Goal: Task Accomplishment & Management: Complete application form

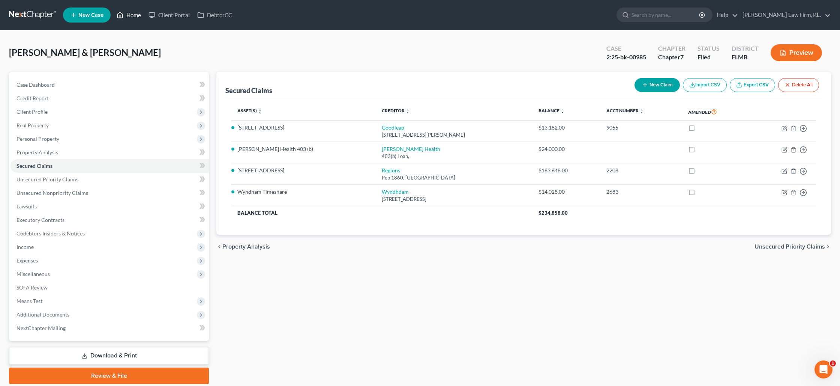
click at [132, 17] on link "Home" at bounding box center [129, 15] width 32 height 14
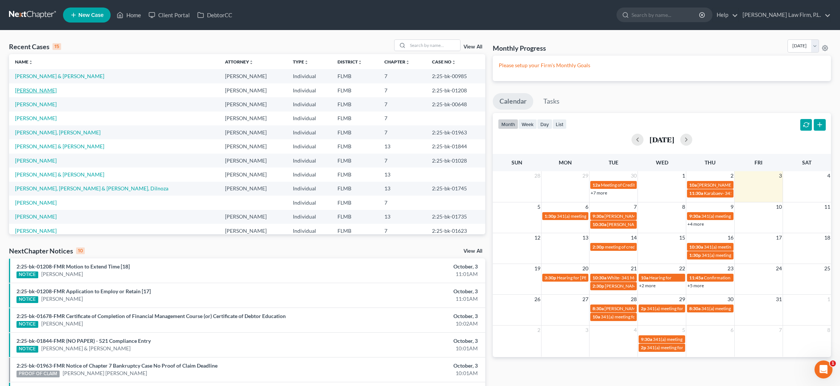
click at [27, 89] on link "[PERSON_NAME]" at bounding box center [36, 90] width 42 height 6
select select "2"
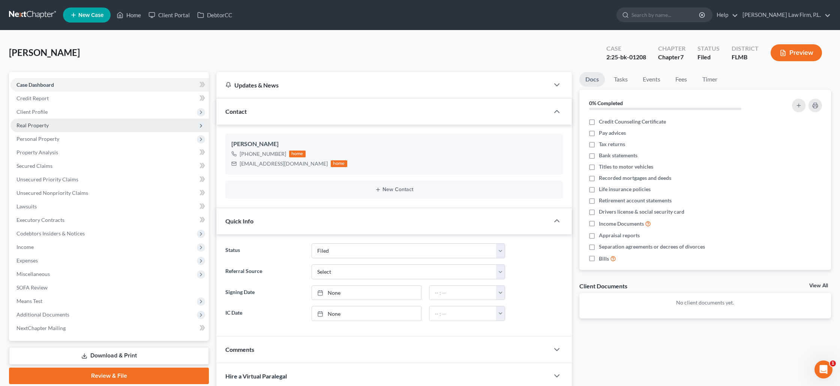
click at [120, 123] on span "Real Property" at bounding box center [110, 126] width 198 height 14
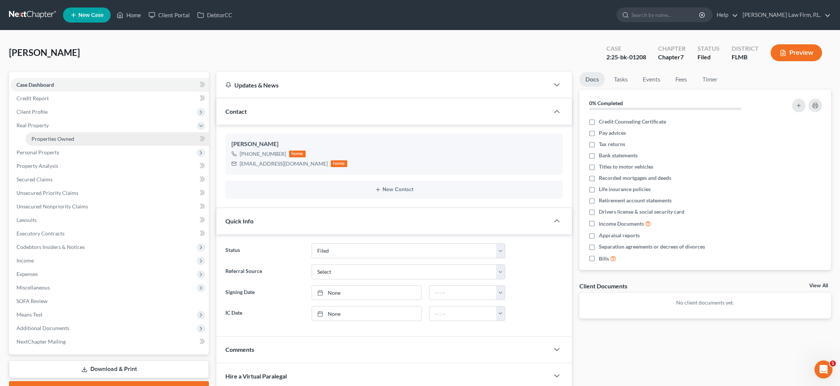
click at [111, 136] on link "Properties Owned" at bounding box center [117, 139] width 183 height 14
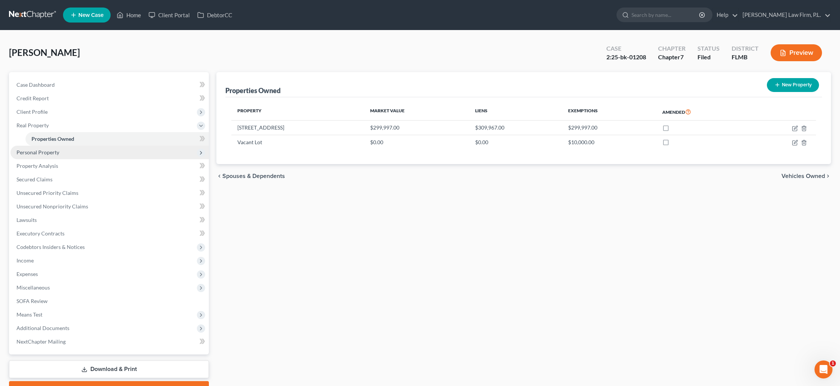
click at [48, 150] on span "Personal Property" at bounding box center [38, 152] width 43 height 6
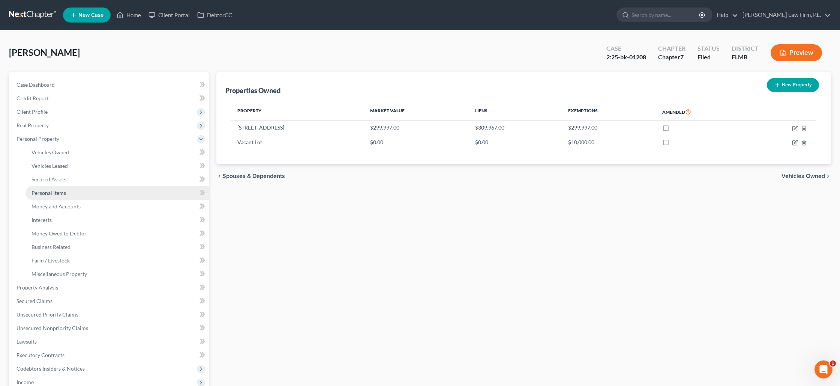
click at [35, 193] on span "Personal Items" at bounding box center [49, 192] width 35 height 6
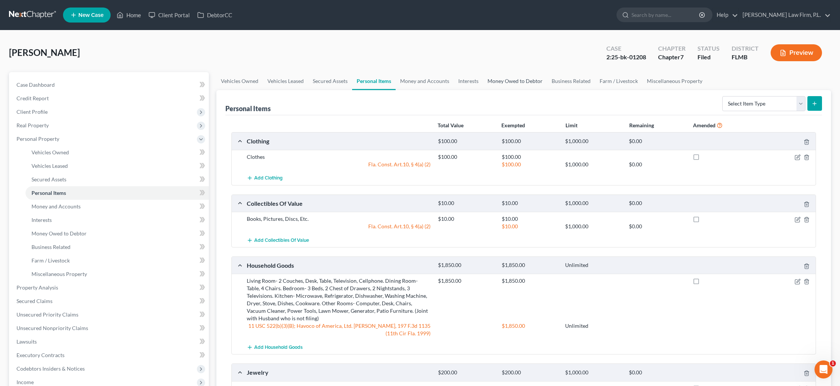
click at [524, 83] on link "Money Owed to Debtor" at bounding box center [515, 81] width 64 height 18
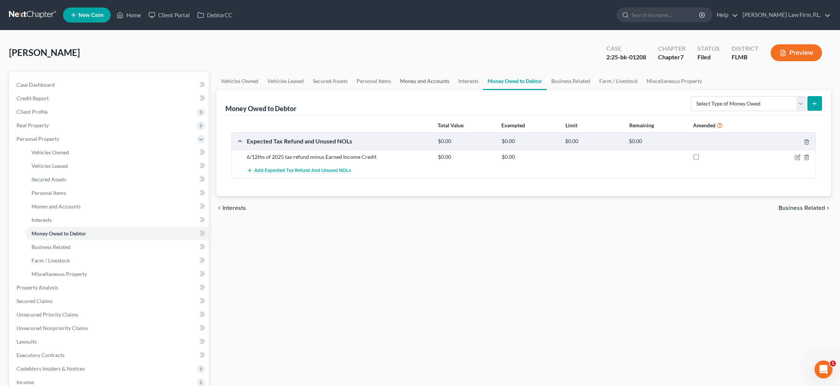
click at [438, 79] on link "Money and Accounts" at bounding box center [425, 81] width 58 height 18
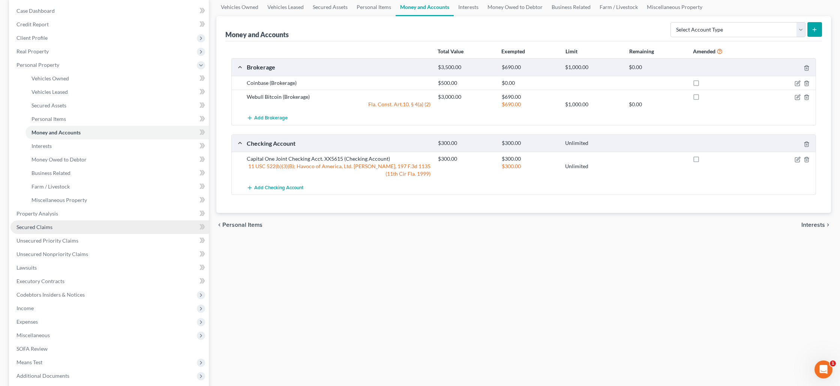
scroll to position [76, 0]
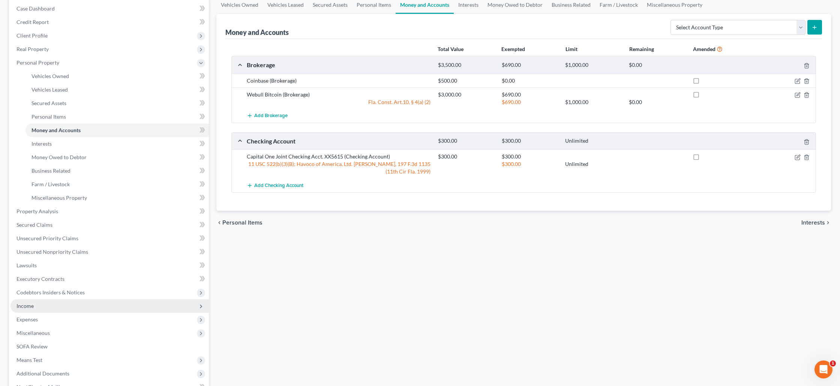
click at [45, 308] on span "Income" at bounding box center [110, 306] width 198 height 14
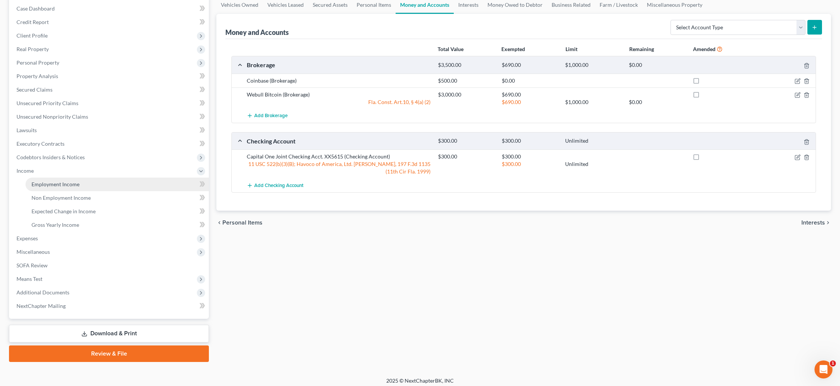
click at [64, 187] on link "Employment Income" at bounding box center [117, 184] width 183 height 14
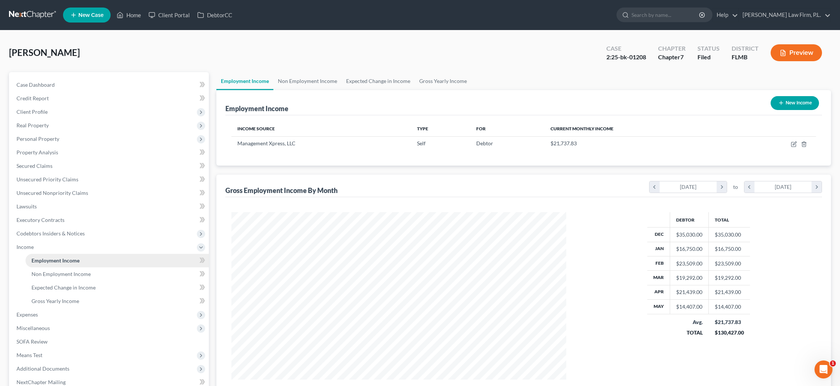
scroll to position [167, 350]
click at [796, 145] on icon "button" at bounding box center [794, 144] width 6 height 6
select select "1"
select select "0"
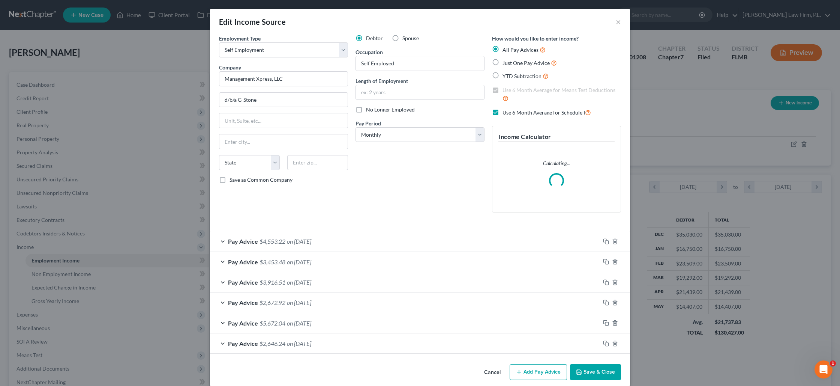
click at [583, 372] on div "Edit Income Source × Employment Type * Select Full or [DEMOGRAPHIC_DATA] Employ…" at bounding box center [420, 197] width 420 height 377
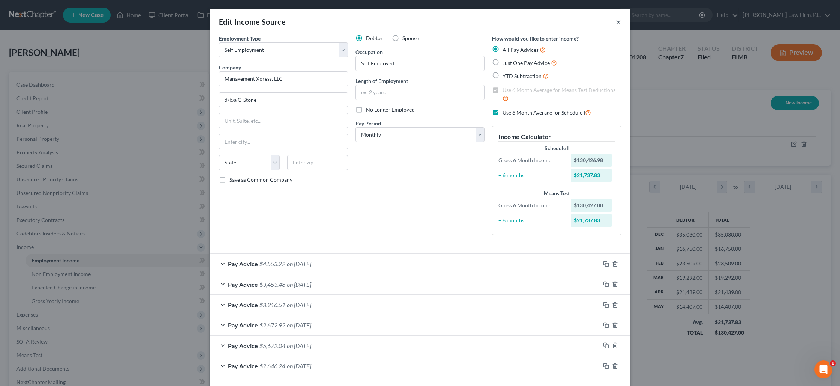
click at [621, 26] on button "×" at bounding box center [618, 21] width 5 height 9
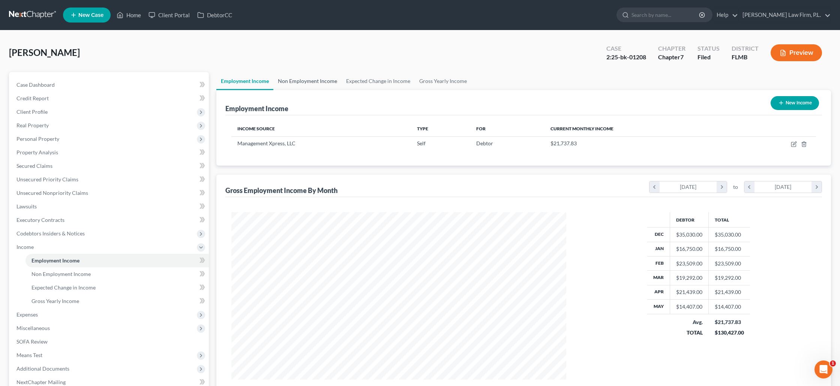
click at [287, 83] on link "Non Employment Income" at bounding box center [307, 81] width 68 height 18
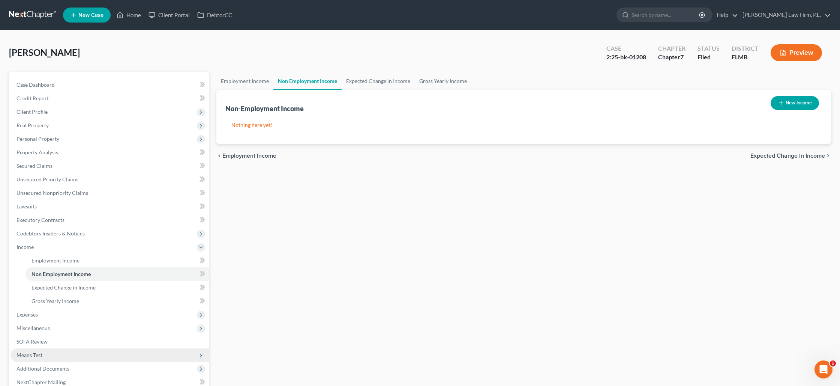
click at [53, 350] on span "Means Test" at bounding box center [110, 355] width 198 height 14
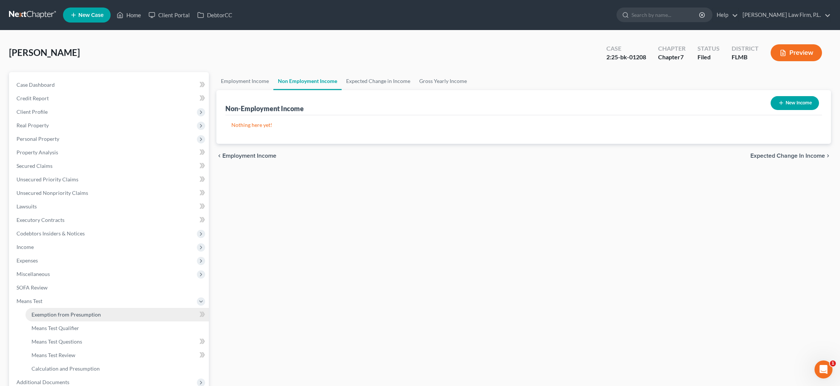
click at [60, 316] on span "Exemption from Presumption" at bounding box center [66, 314] width 69 height 6
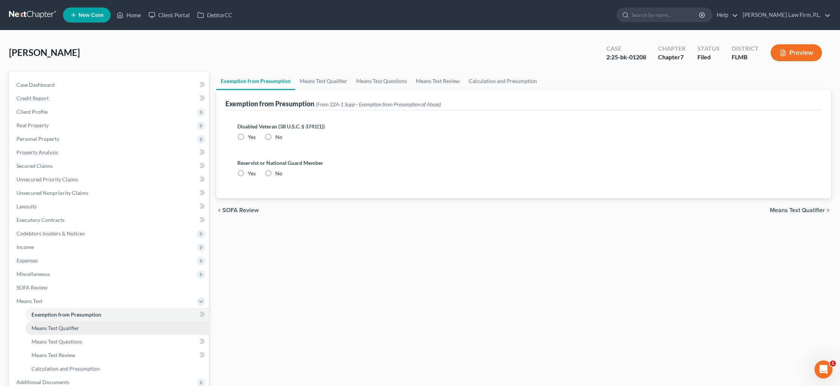
click at [65, 327] on span "Means Test Qualifier" at bounding box center [56, 327] width 48 height 6
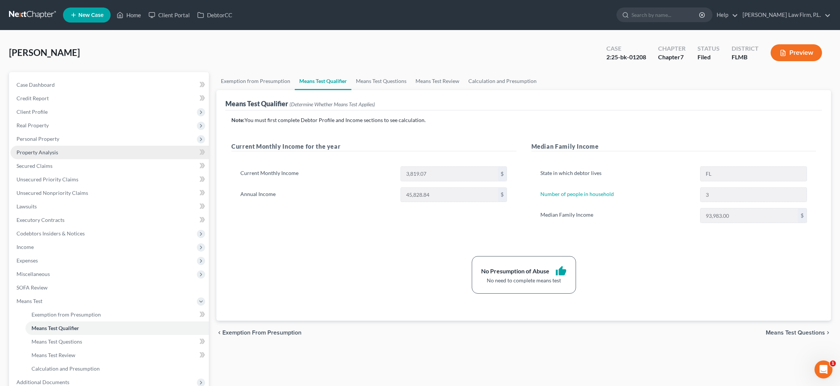
click at [66, 152] on link "Property Analysis" at bounding box center [110, 153] width 198 height 14
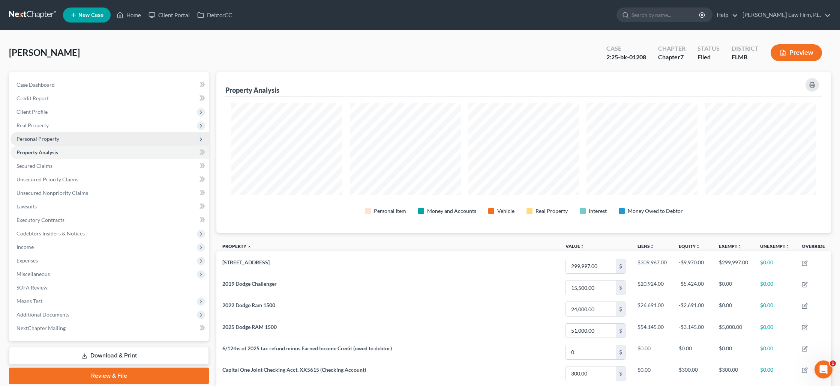
scroll to position [161, 615]
click at [65, 137] on span "Personal Property" at bounding box center [110, 139] width 198 height 14
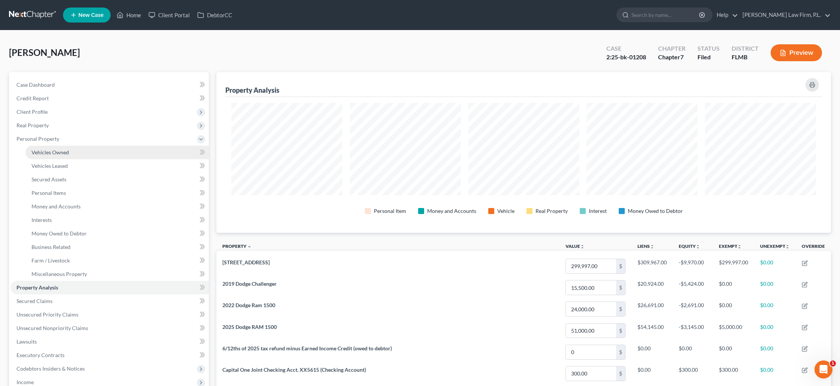
click at [65, 157] on link "Vehicles Owned" at bounding box center [117, 153] width 183 height 14
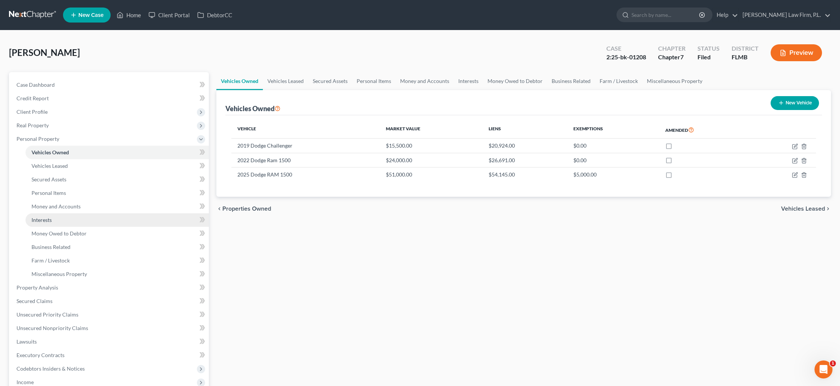
click at [80, 218] on link "Interests" at bounding box center [117, 220] width 183 height 14
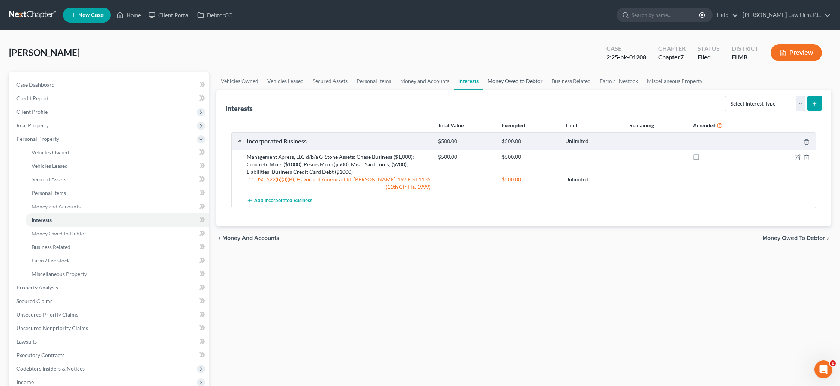
click at [504, 82] on link "Money Owed to Debtor" at bounding box center [515, 81] width 64 height 18
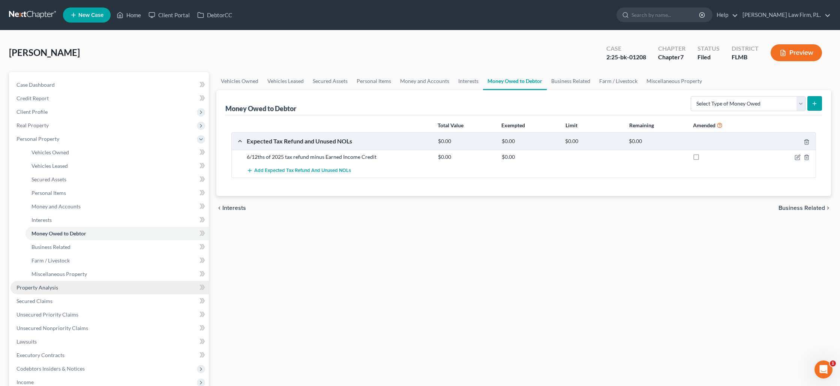
click at [54, 288] on span "Property Analysis" at bounding box center [38, 287] width 42 height 6
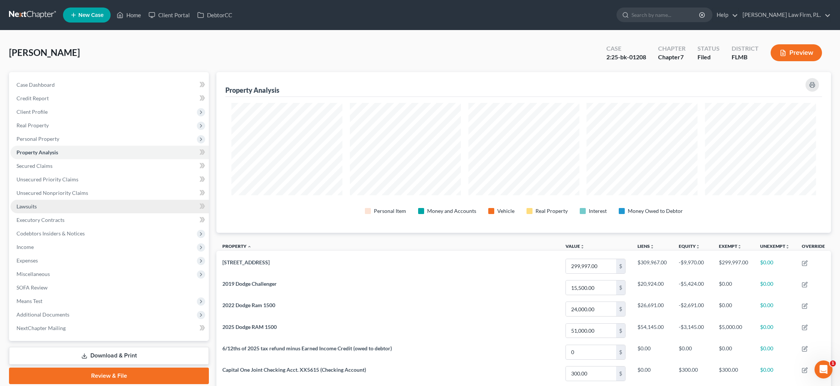
scroll to position [161, 615]
click at [41, 194] on span "Unsecured Nonpriority Claims" at bounding box center [53, 192] width 72 height 6
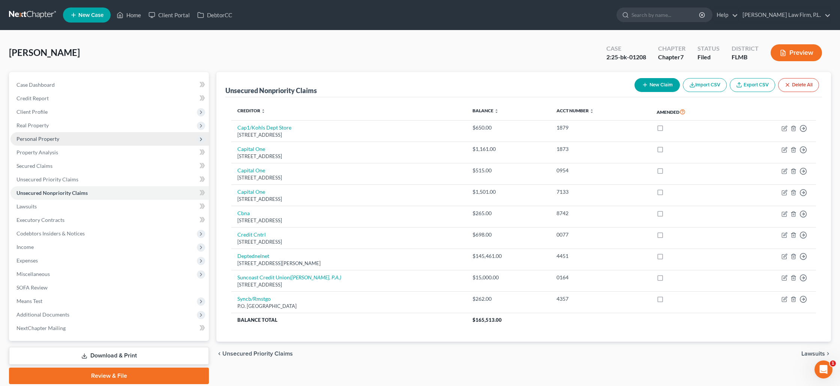
click at [91, 140] on span "Personal Property" at bounding box center [110, 139] width 198 height 14
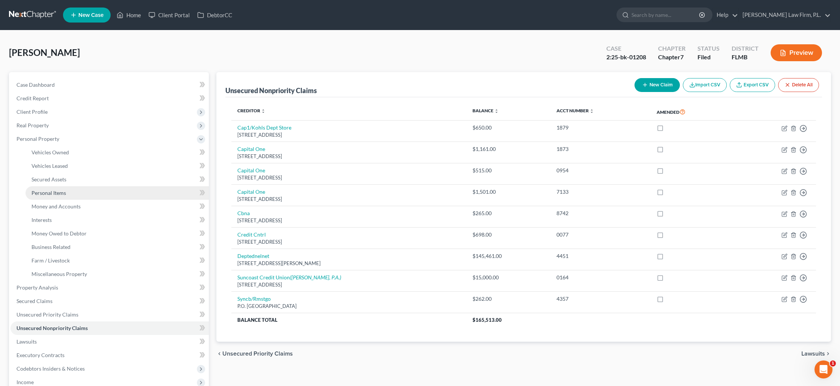
click at [60, 194] on span "Personal Items" at bounding box center [49, 192] width 35 height 6
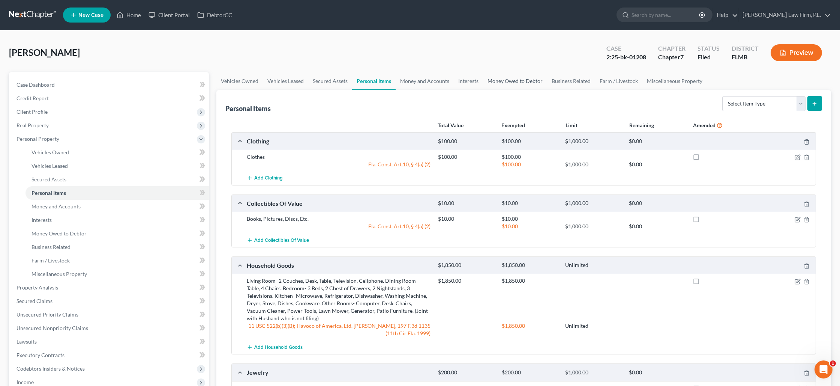
click at [496, 82] on link "Money Owed to Debtor" at bounding box center [515, 81] width 64 height 18
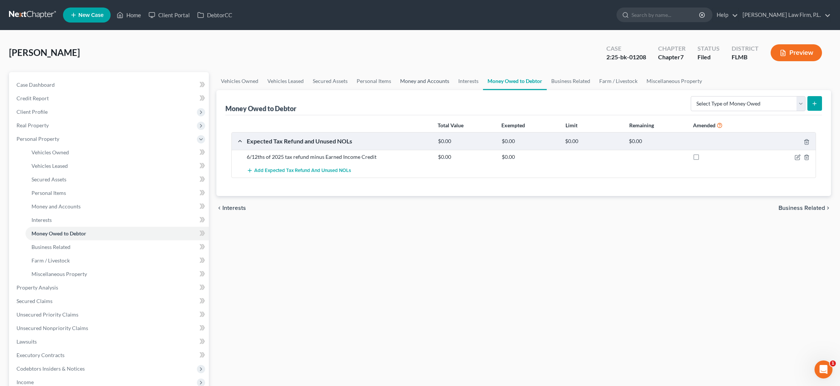
click at [428, 81] on link "Money and Accounts" at bounding box center [425, 81] width 58 height 18
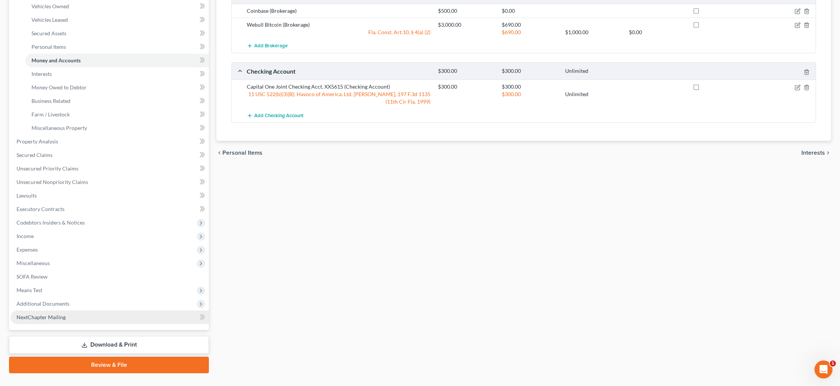
scroll to position [161, 0]
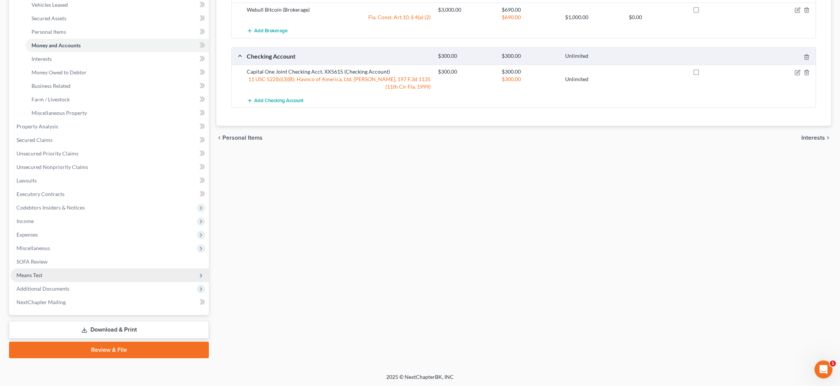
click at [72, 269] on span "Means Test" at bounding box center [110, 275] width 198 height 14
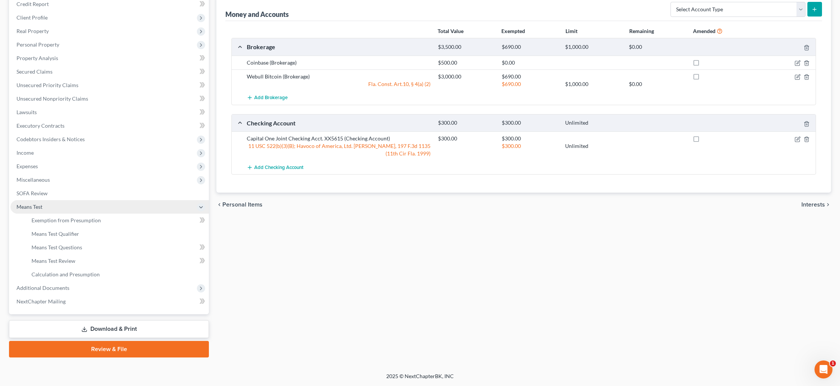
scroll to position [93, 0]
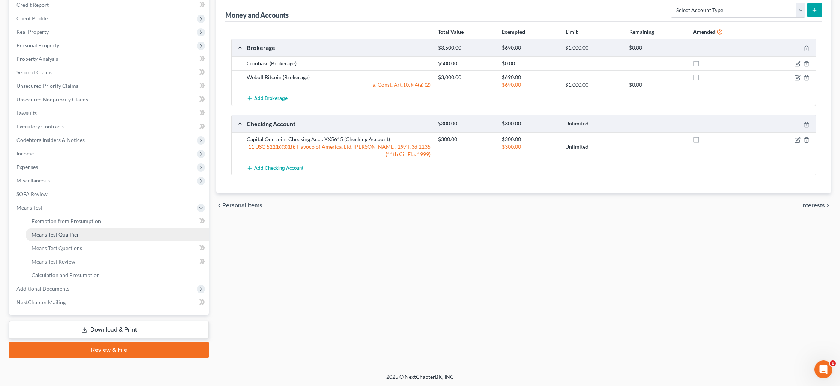
click at [71, 235] on span "Means Test Qualifier" at bounding box center [56, 234] width 48 height 6
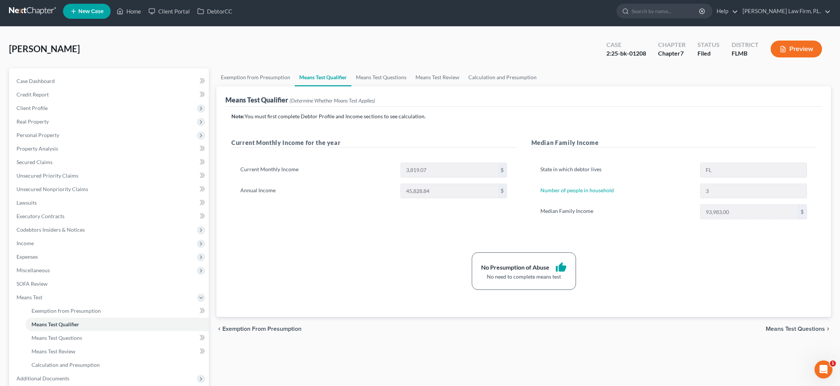
scroll to position [4, 0]
